Goal: Find specific page/section: Find specific page/section

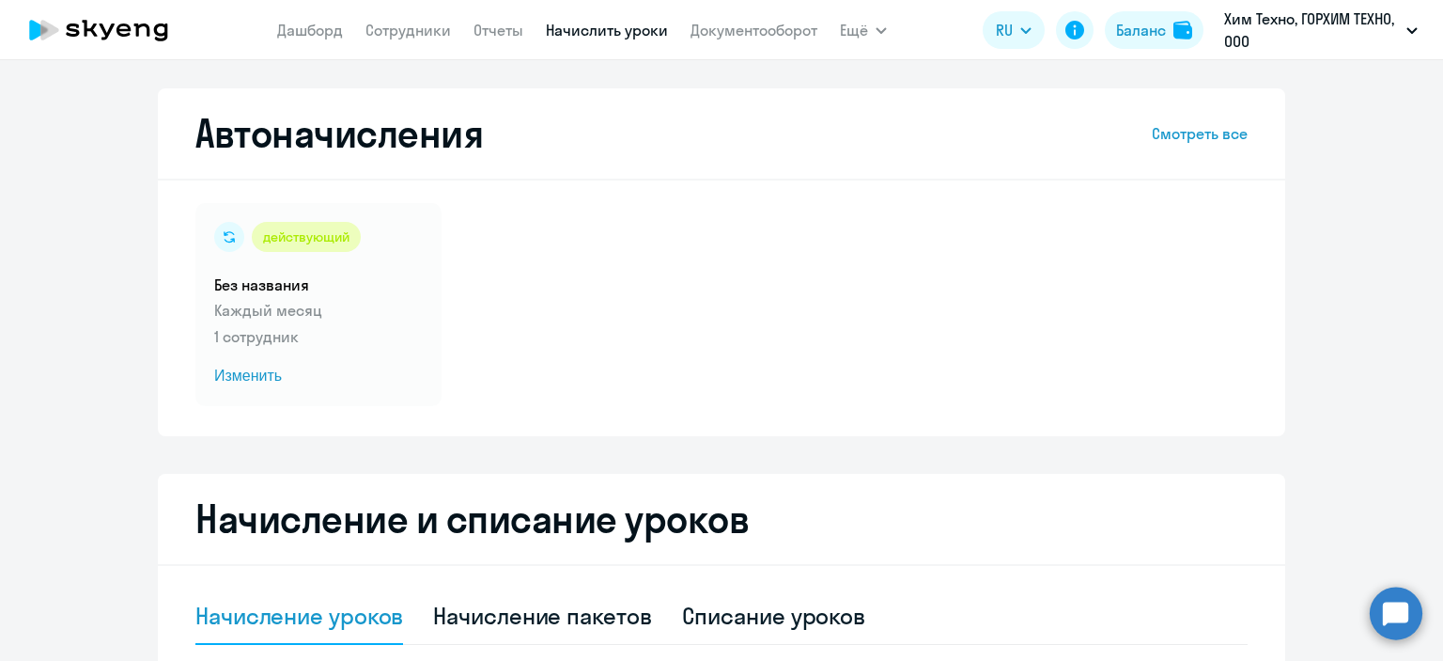
select select "10"
click at [425, 19] on app-menu-item-link "Сотрудники" at bounding box center [409, 30] width 86 height 23
click at [403, 14] on nav "[PERSON_NAME] Отчеты Начислить уроки Документооборот" at bounding box center [547, 30] width 540 height 38
click at [405, 23] on link "Сотрудники" at bounding box center [409, 30] width 86 height 19
select select "30"
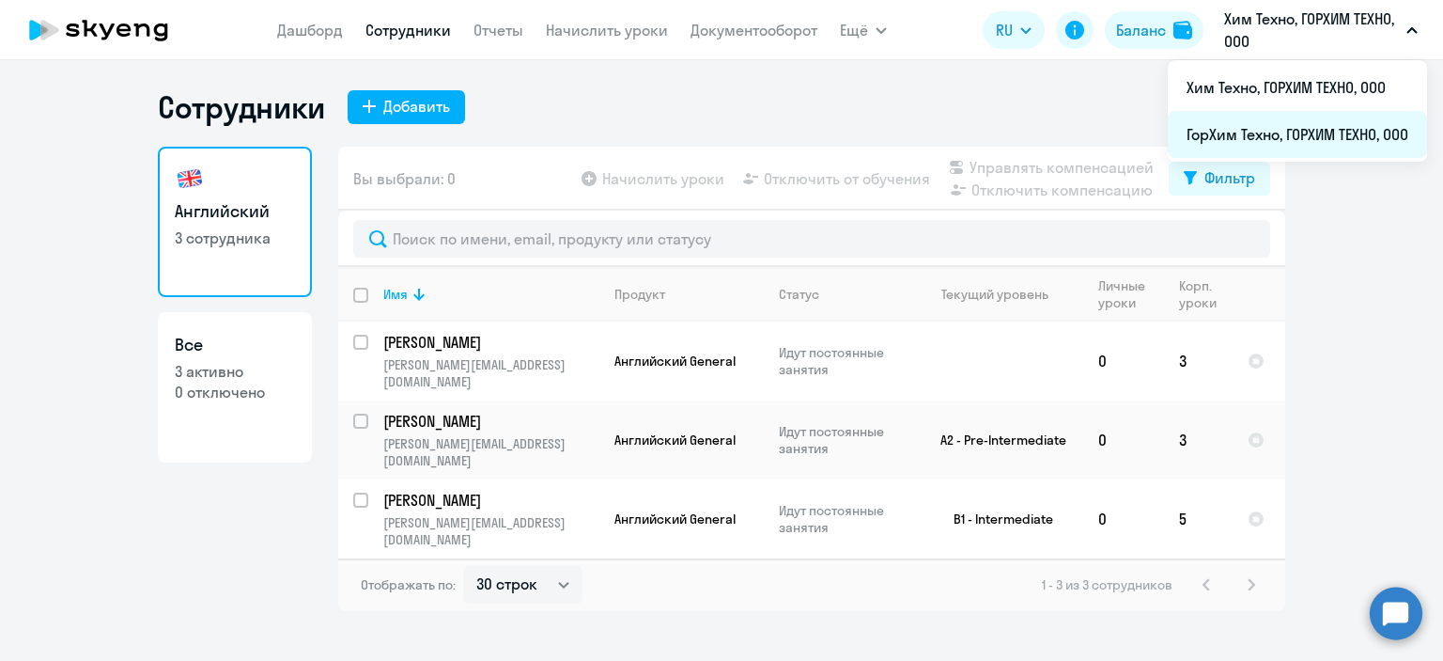
click at [1319, 134] on li "ГорХим Техно, ГОРХИМ ТЕХНО, ООО" at bounding box center [1297, 134] width 259 height 47
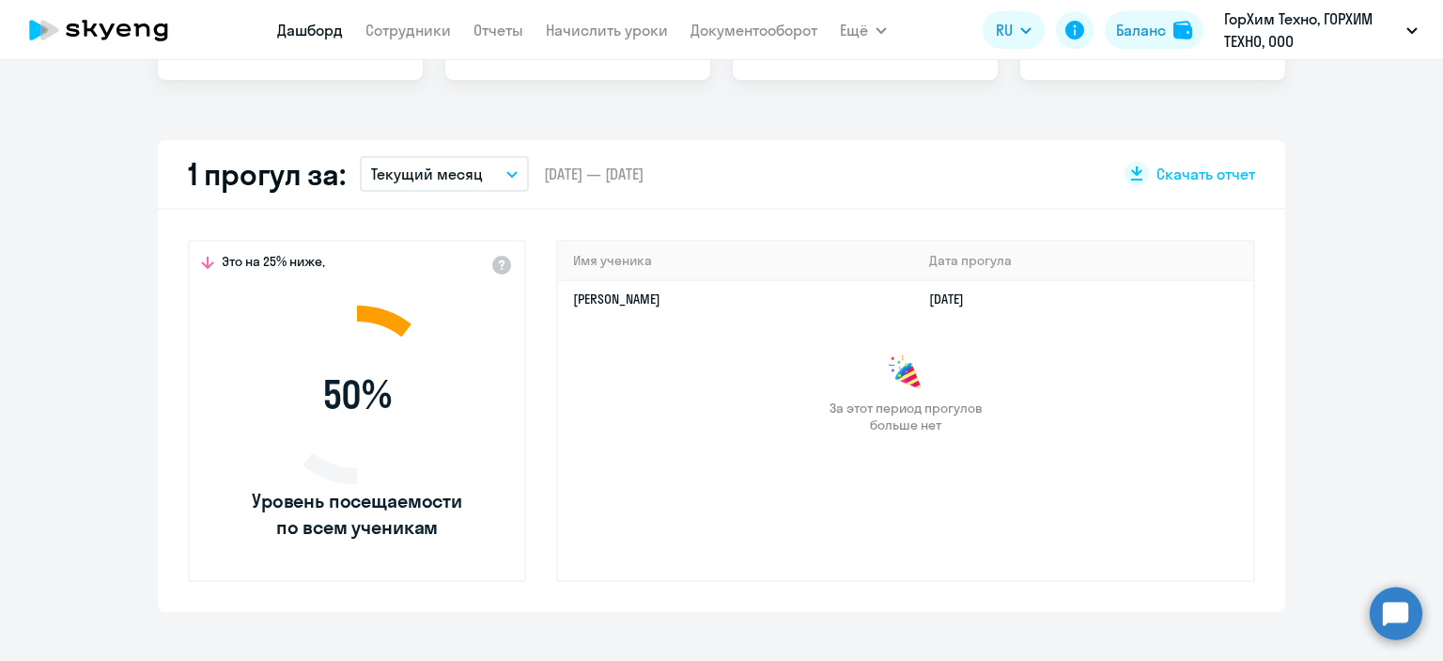
scroll to position [564, 0]
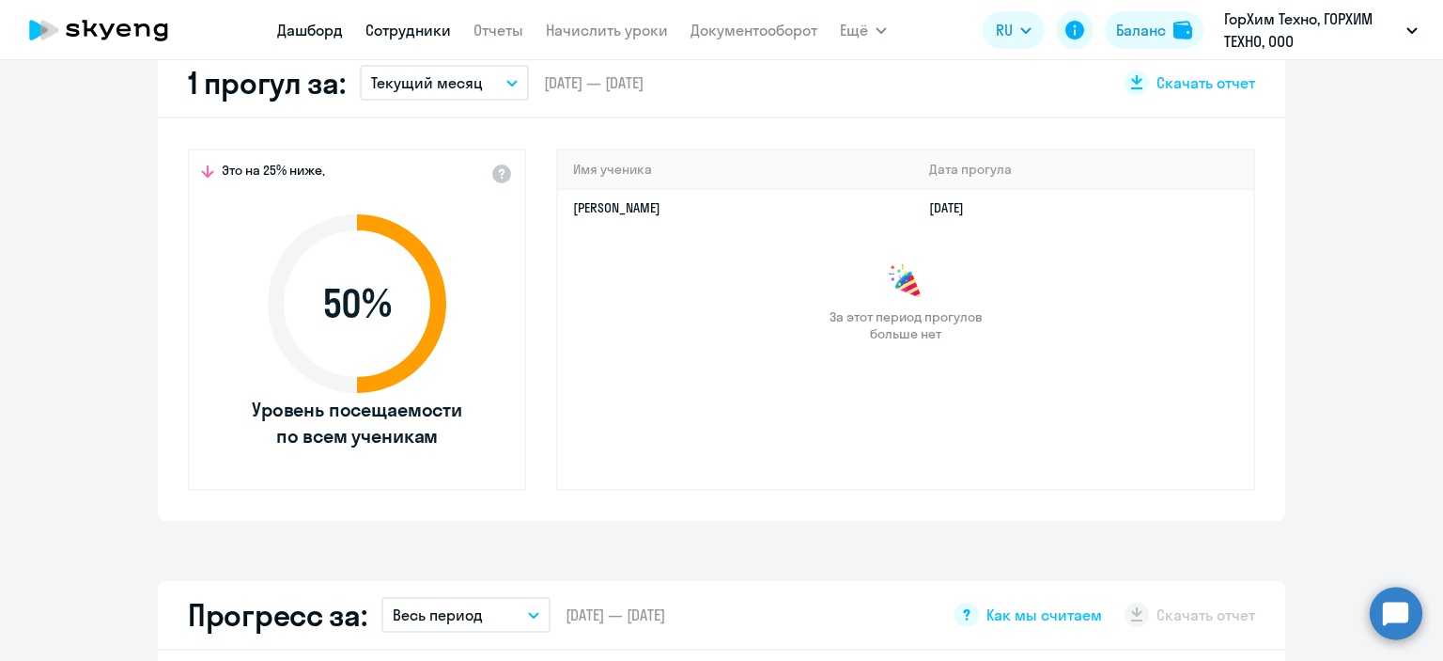
click at [437, 26] on link "Сотрудники" at bounding box center [409, 30] width 86 height 19
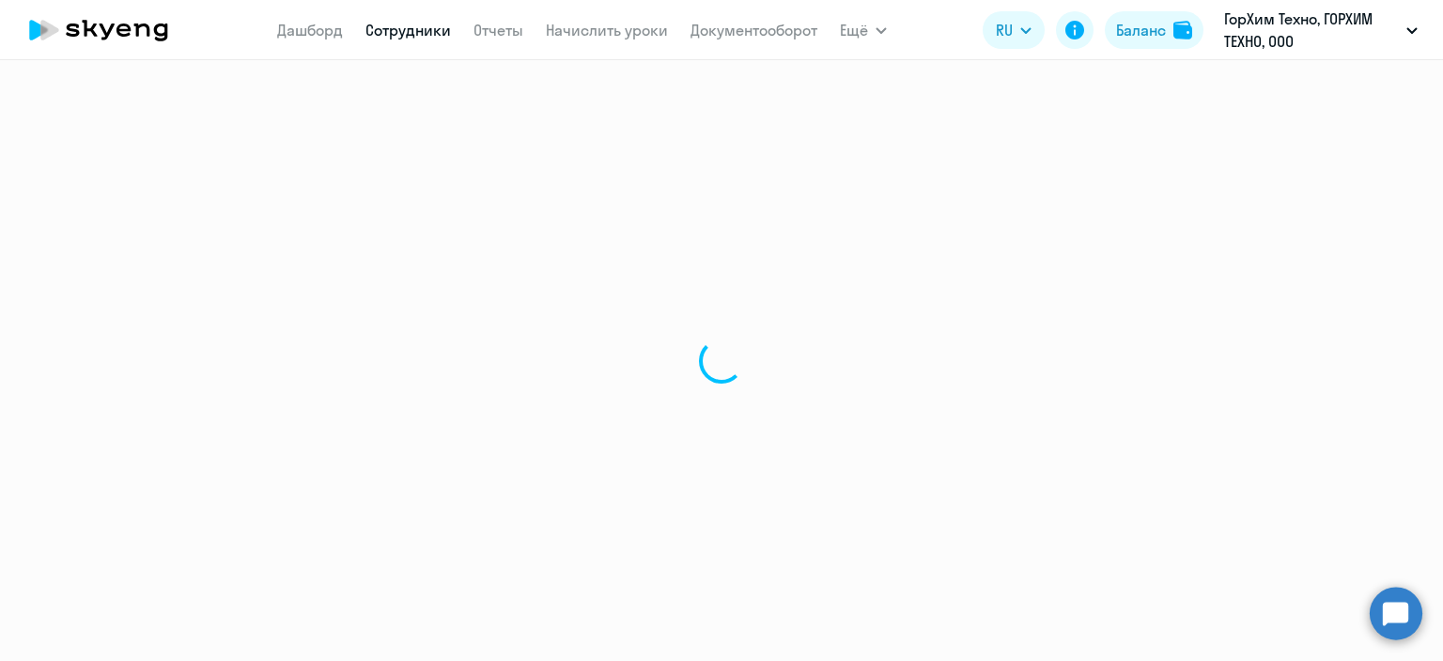
select select "30"
